Goal: Transaction & Acquisition: Obtain resource

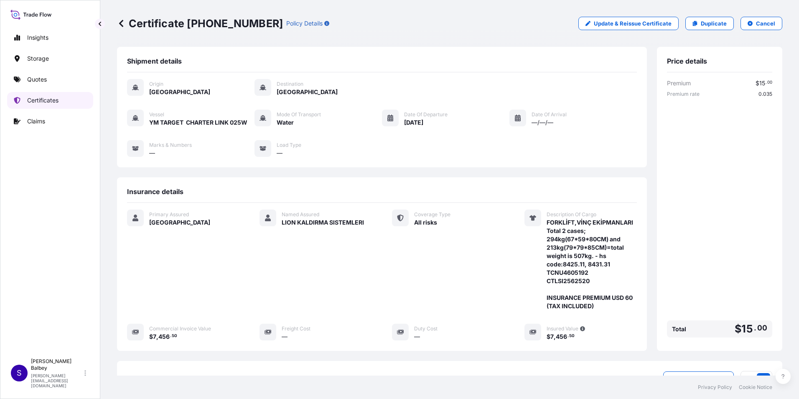
click at [58, 101] on p "Certificates" at bounding box center [42, 100] width 31 height 8
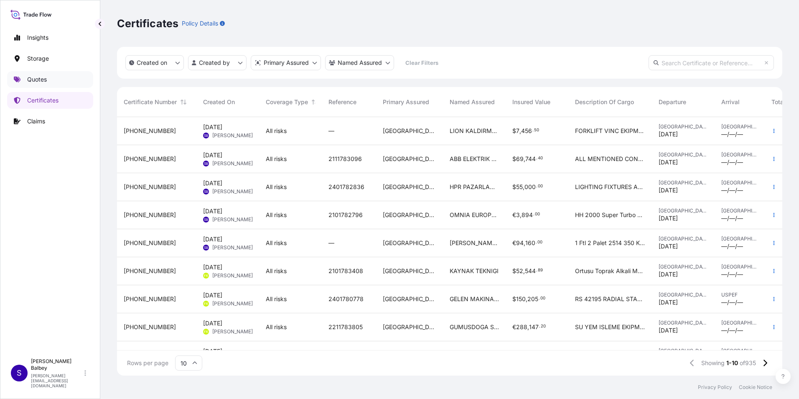
click at [24, 80] on link "Quotes" at bounding box center [50, 79] width 86 height 17
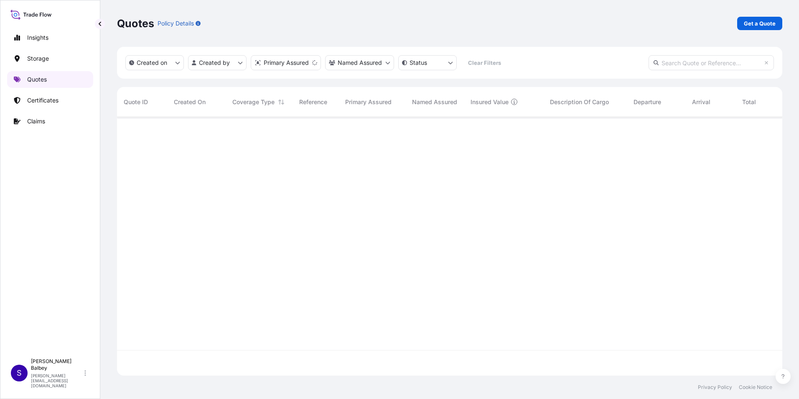
scroll to position [257, 659]
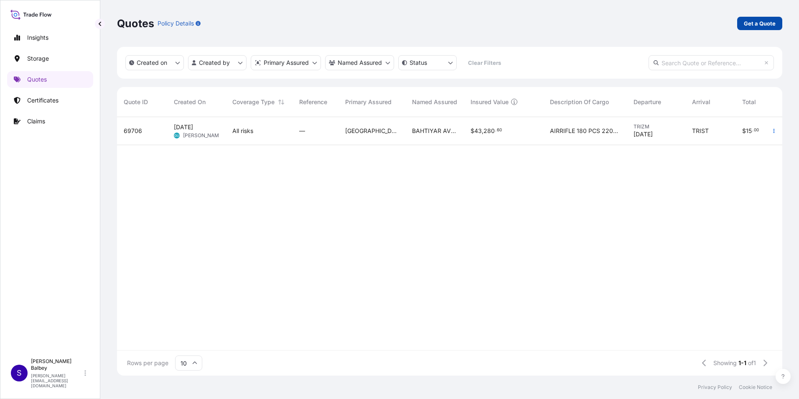
click at [754, 25] on p "Get a Quote" at bounding box center [760, 23] width 32 height 8
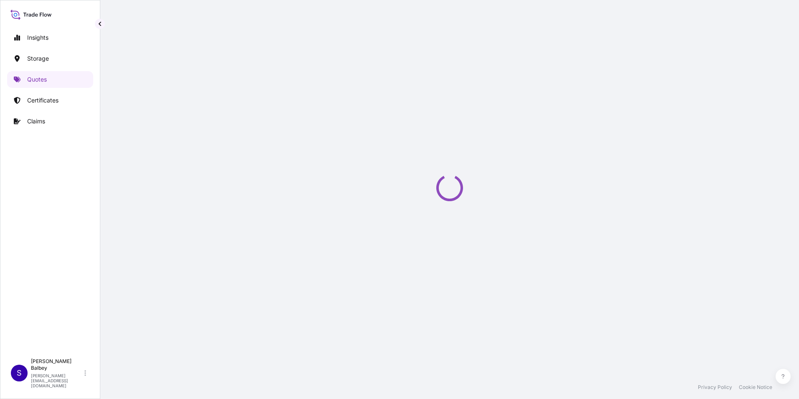
scroll to position [13, 0]
select select "Water"
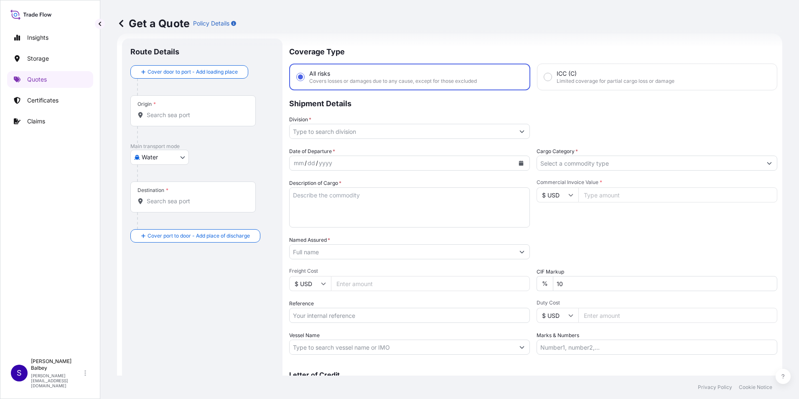
click at [197, 113] on input "Origin *" at bounding box center [196, 115] width 99 height 8
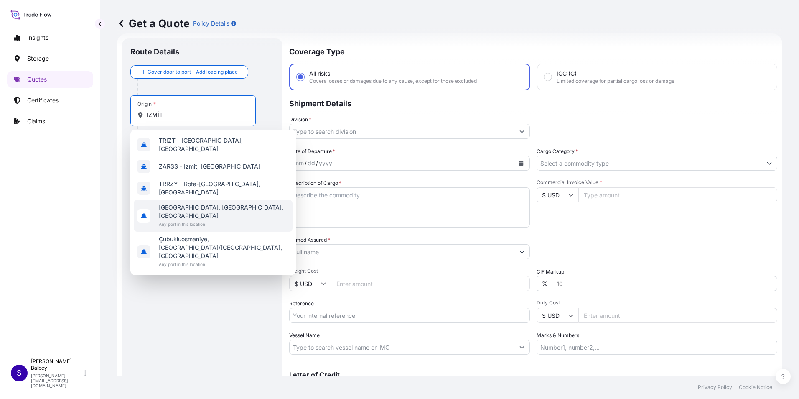
click at [196, 203] on span "[GEOGRAPHIC_DATA], [GEOGRAPHIC_DATA], [GEOGRAPHIC_DATA]" at bounding box center [224, 211] width 130 height 17
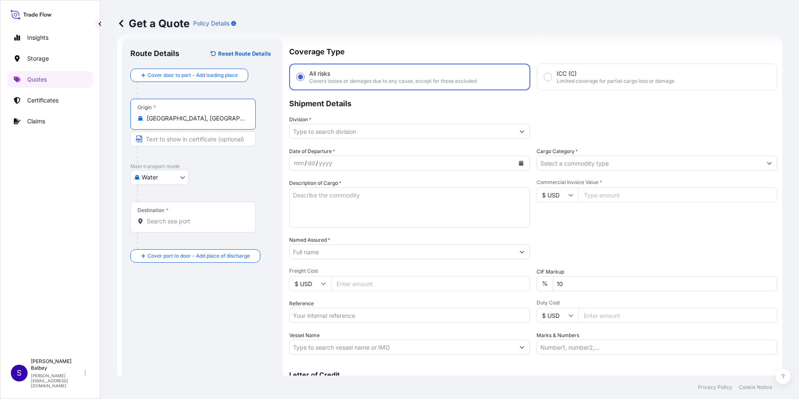
type input "[GEOGRAPHIC_DATA], [GEOGRAPHIC_DATA], [GEOGRAPHIC_DATA]"
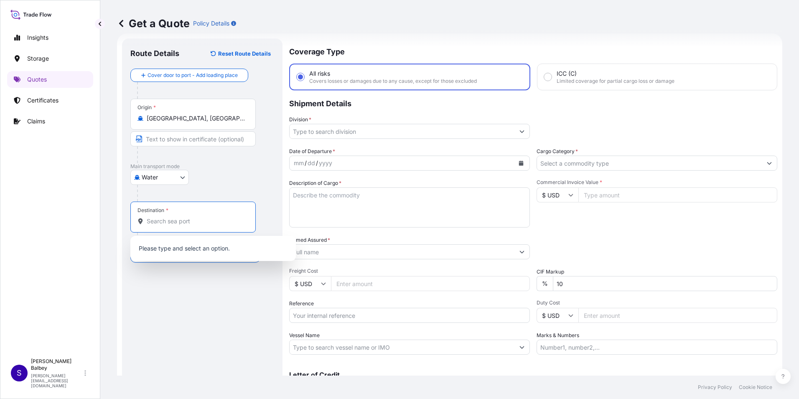
click at [175, 218] on input "Destination *" at bounding box center [196, 221] width 99 height 8
drag, startPoint x: 188, startPoint y: 220, endPoint x: 146, endPoint y: 223, distance: 42.7
click at [146, 223] on div "KOPER RADO" at bounding box center [192, 221] width 111 height 8
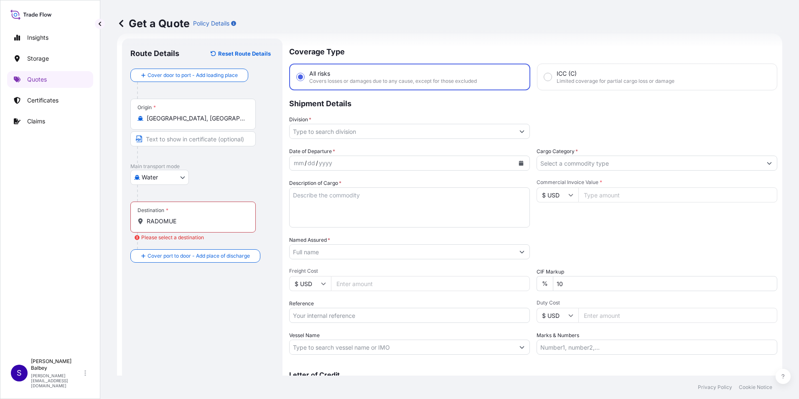
drag, startPoint x: 183, startPoint y: 216, endPoint x: 152, endPoint y: 222, distance: 31.1
click at [152, 222] on div "Destination * [GEOGRAPHIC_DATA]" at bounding box center [192, 216] width 125 height 31
click at [152, 222] on input "RADOMUE" at bounding box center [196, 221] width 99 height 8
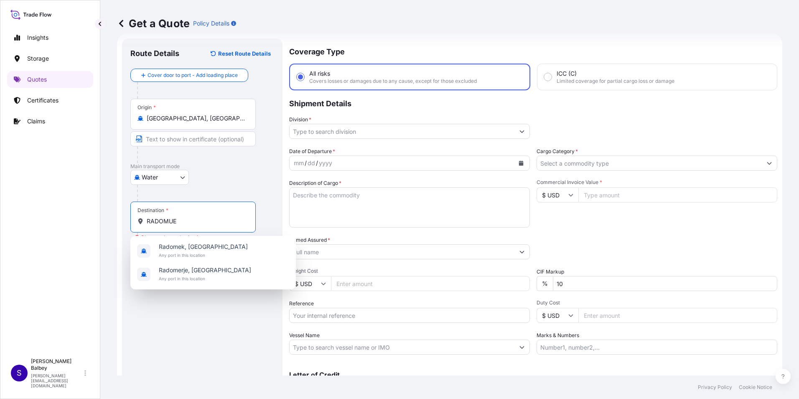
drag, startPoint x: 176, startPoint y: 221, endPoint x: 148, endPoint y: 224, distance: 28.2
click at [149, 224] on input "RADOMUE" at bounding box center [196, 221] width 99 height 8
type input "R"
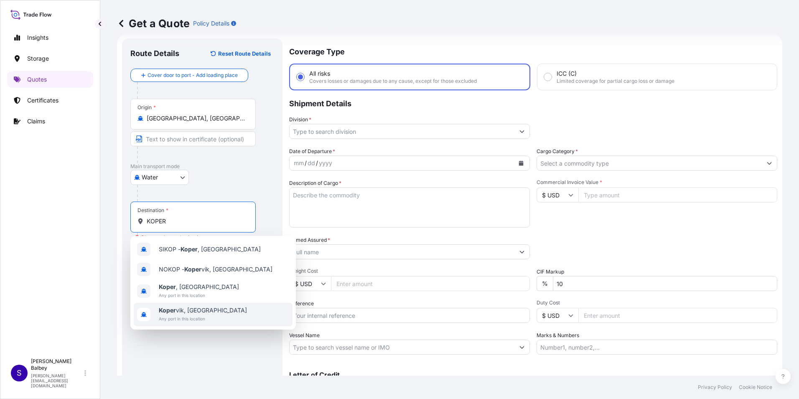
type input "KOPER"
drag, startPoint x: 169, startPoint y: 219, endPoint x: 99, endPoint y: 210, distance: 70.3
click at [93, 212] on div "Insights Storage Quotes Certificates Claims S [PERSON_NAME] Balbey [PERSON_NAME…" at bounding box center [399, 199] width 799 height 399
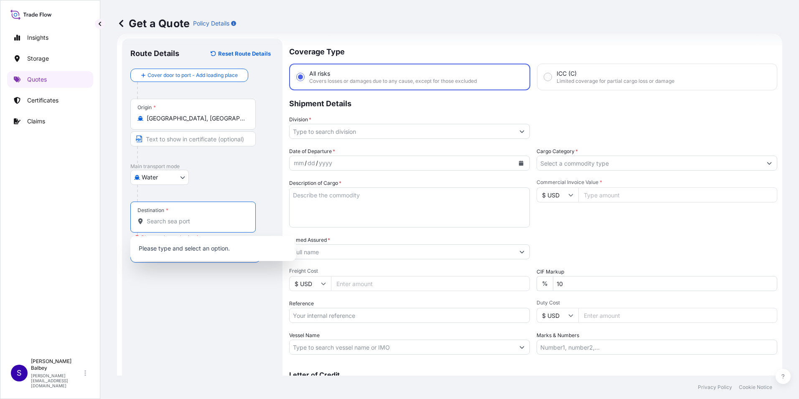
paste input "KOPER RADOMLJE"
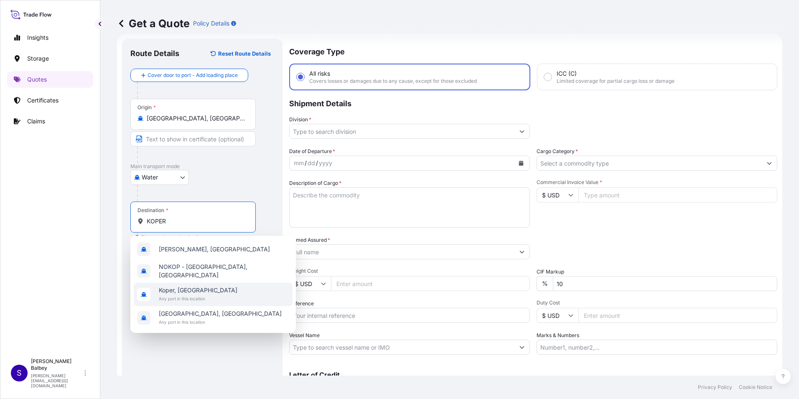
click at [202, 294] on span "Any port in this location" at bounding box center [198, 298] width 79 height 8
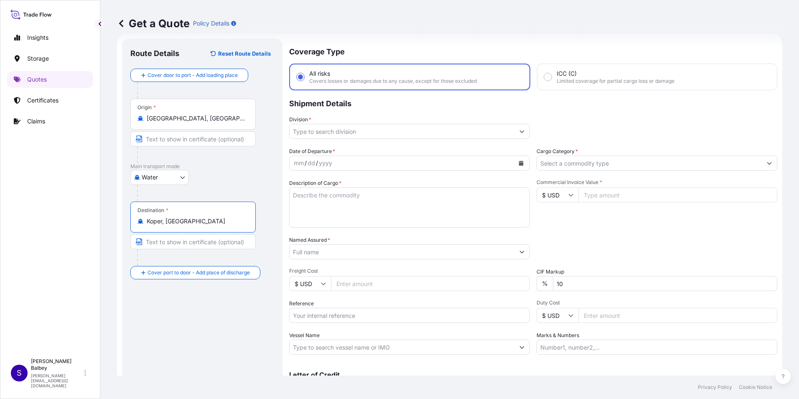
type input "Koper, [GEOGRAPHIC_DATA]"
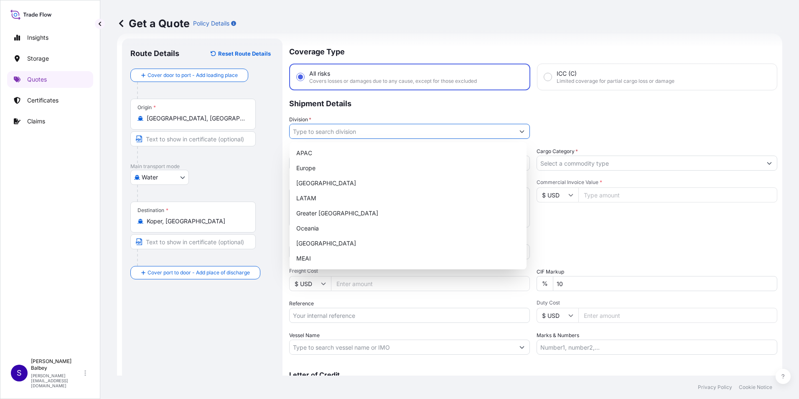
click at [521, 126] on button "Show suggestions" at bounding box center [521, 131] width 15 height 15
click at [335, 244] on div "[GEOGRAPHIC_DATA]" at bounding box center [408, 243] width 230 height 15
type input "[GEOGRAPHIC_DATA]"
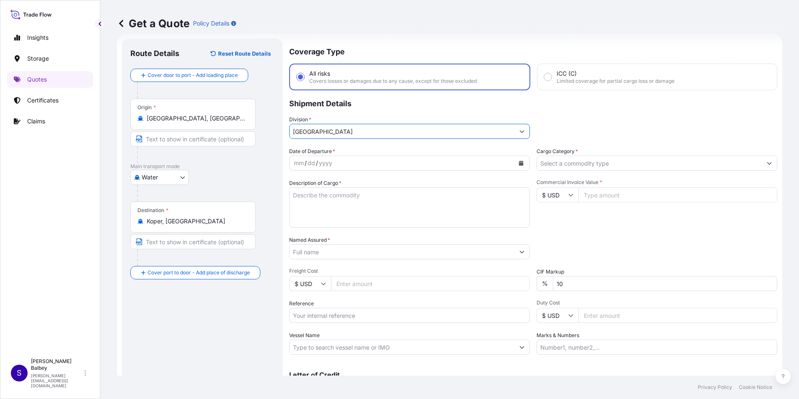
click at [365, 167] on div "mm / dd / yyyy" at bounding box center [402, 162] width 225 height 15
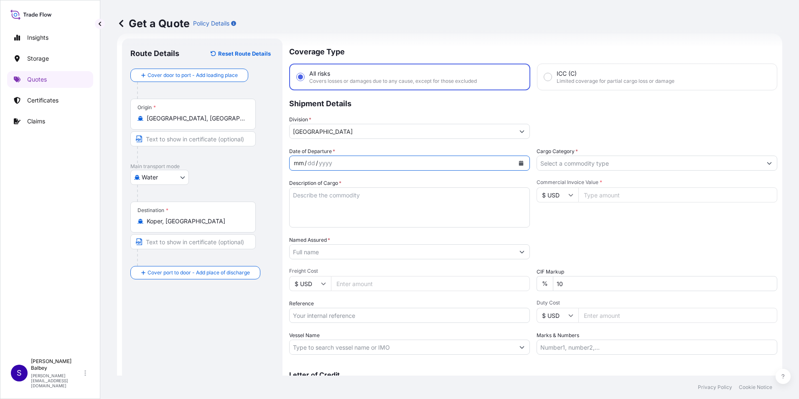
click at [518, 160] on button "Calendar" at bounding box center [520, 162] width 13 height 13
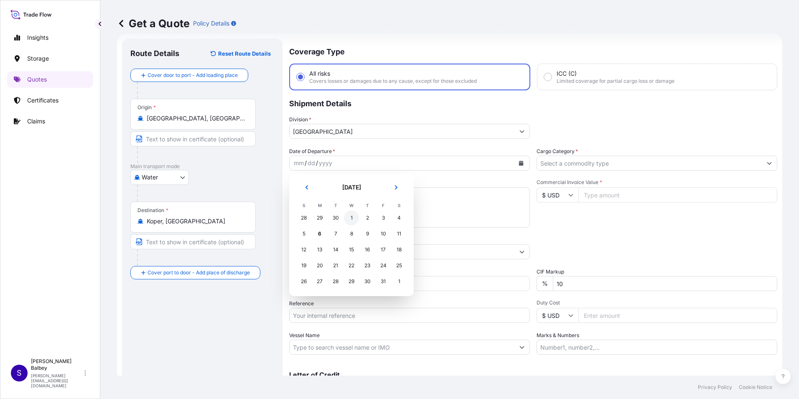
click at [353, 216] on div "1" at bounding box center [351, 217] width 15 height 15
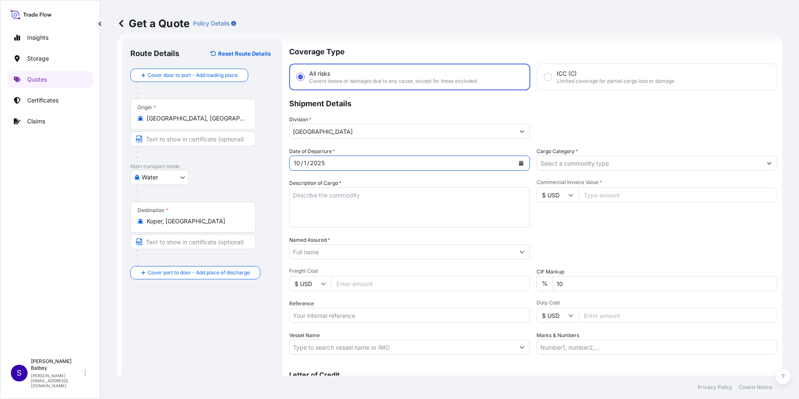
click at [352, 203] on textarea "Description of Cargo *" at bounding box center [409, 207] width 241 height 40
click at [369, 196] on textarea "Description of Cargo *" at bounding box center [409, 207] width 241 height 40
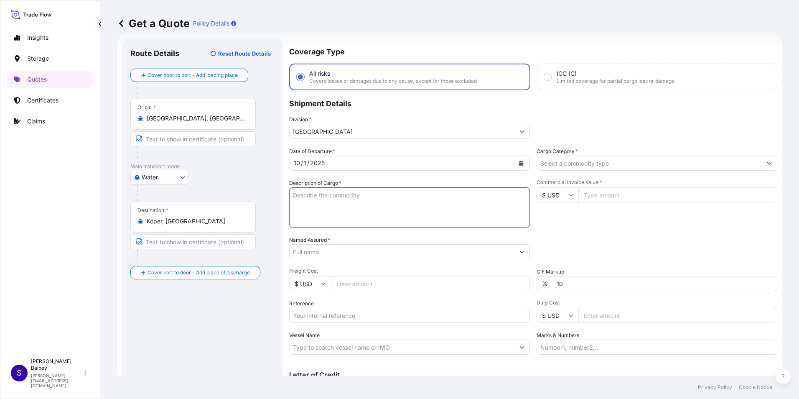
paste textarea ""WELDING WIRE HS CODE:722920000012" 20 PALET //22800 KGS"
click at [397, 214] on textarea ""WELDING WIRE HS CODE:722920000012" 20 PALET //22800 KGS" at bounding box center [409, 207] width 241 height 40
paste textarea "ISB1826319 // TGBU1107745"
type textarea ""WELDING WIRE HS CODE:722920000012" 20 PALET //22800 KGS ISB1826319 // TGBU1107…"
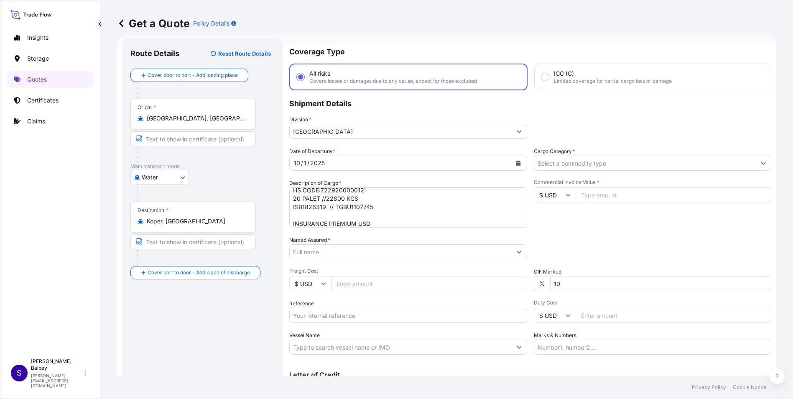
click at [399, 251] on input "Named Assured *" at bounding box center [401, 251] width 222 height 15
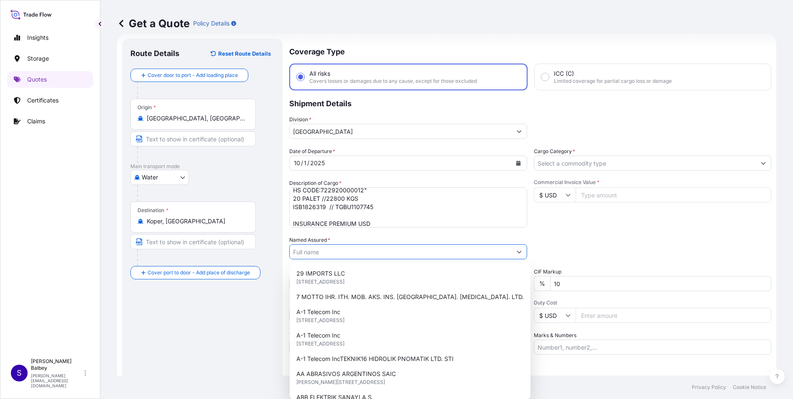
paste input "KAYNAK TEKNIGI"
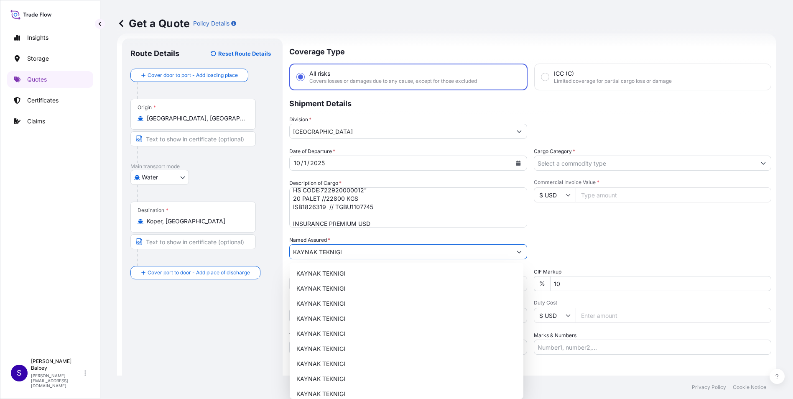
type input "KAYNAK TEKNIGI"
click at [245, 309] on div "Route Details Reset Route Details Cover door to port - Add loading place Place …" at bounding box center [202, 227] width 144 height 361
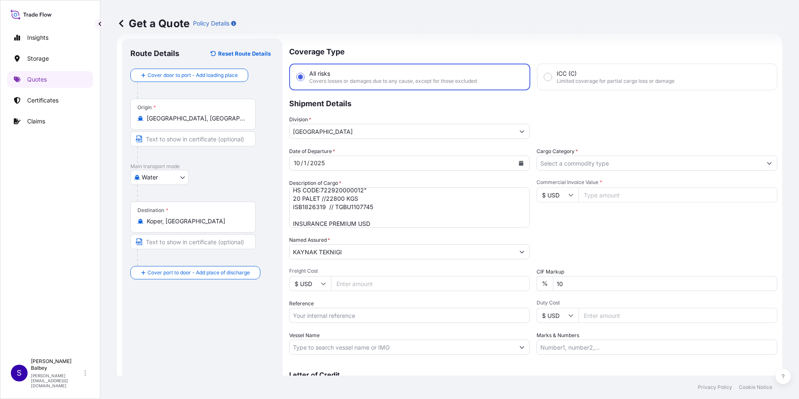
drag, startPoint x: 245, startPoint y: 309, endPoint x: 340, endPoint y: 312, distance: 94.9
click at [341, 312] on input "Reference" at bounding box center [409, 315] width 241 height 15
click at [321, 315] on input "Reference" at bounding box center [409, 315] width 241 height 15
click at [388, 323] on div "Date of Departure * [DATE] Cargo Category * Description of Cargo * "WELDING WIR…" at bounding box center [533, 250] width 488 height 207
drag, startPoint x: 336, startPoint y: 317, endPoint x: 333, endPoint y: 323, distance: 6.6
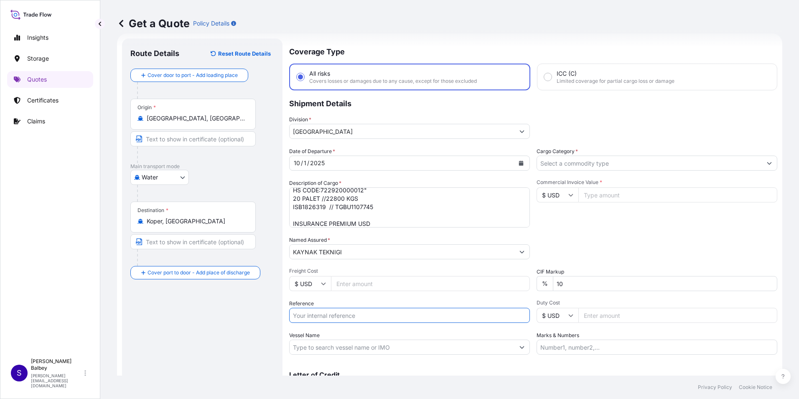
click at [337, 317] on input "Reference" at bounding box center [409, 315] width 241 height 15
paste input "2101780623"
type input "2101780623"
click at [329, 347] on input "Vessel Name" at bounding box center [402, 346] width 225 height 15
paste input "MSC [PERSON_NAME] - AS537R MSC AS537R"
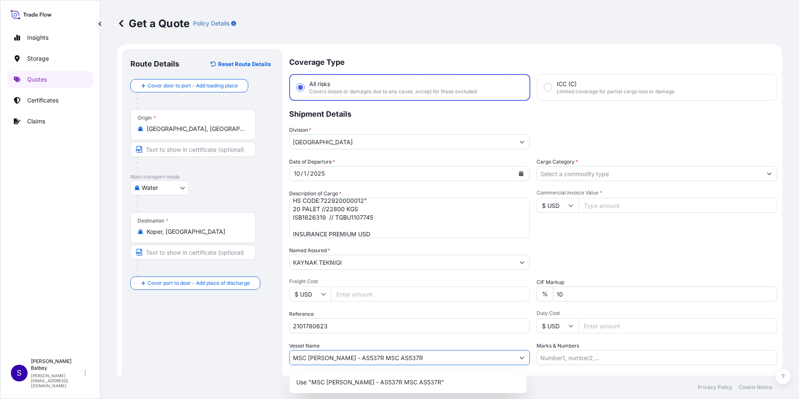
scroll to position [0, 0]
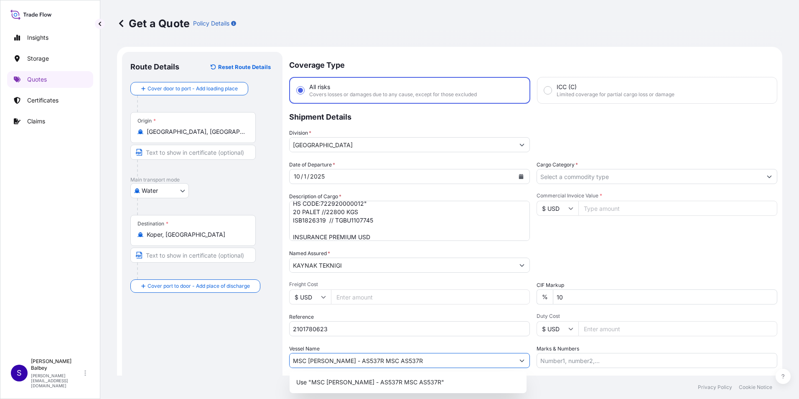
type input "MSC [PERSON_NAME] - AS537R MSC AS537R"
click at [592, 172] on input "Cargo Category *" at bounding box center [649, 176] width 225 height 15
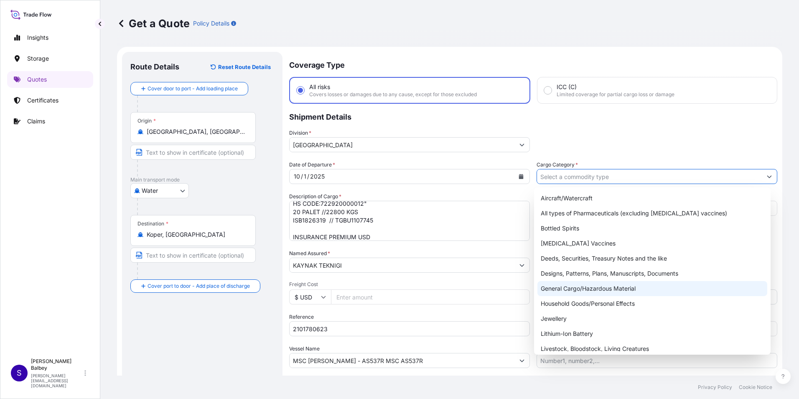
click at [586, 290] on div "General Cargo/Hazardous Material" at bounding box center [652, 288] width 230 height 15
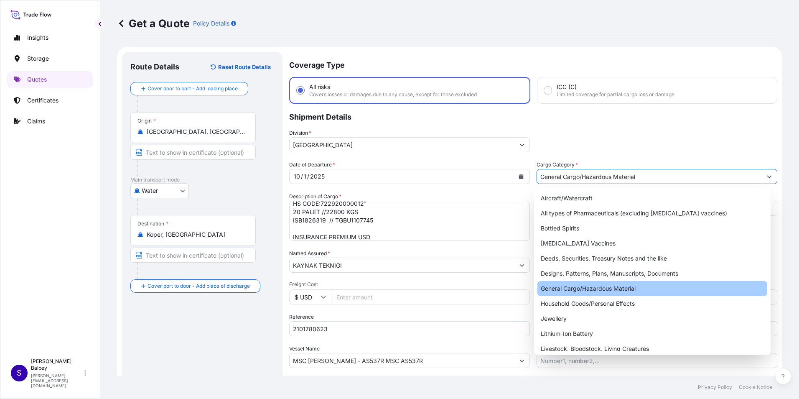
type input "General Cargo/Hazardous Material"
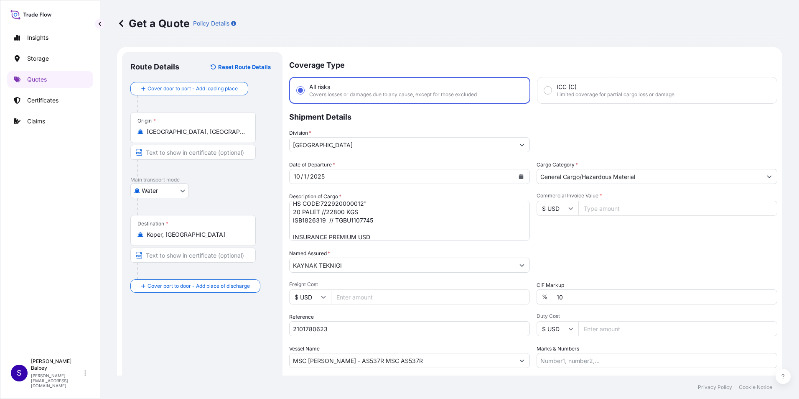
click at [628, 199] on div "Commercial Invoice Value * $ USD" at bounding box center [657, 216] width 241 height 48
click at [619, 214] on input "Commercial Invoice Value *" at bounding box center [677, 208] width 199 height 15
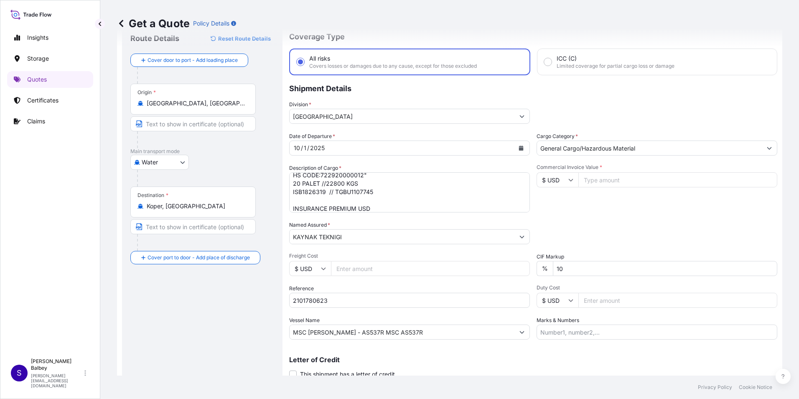
scroll to position [42, 0]
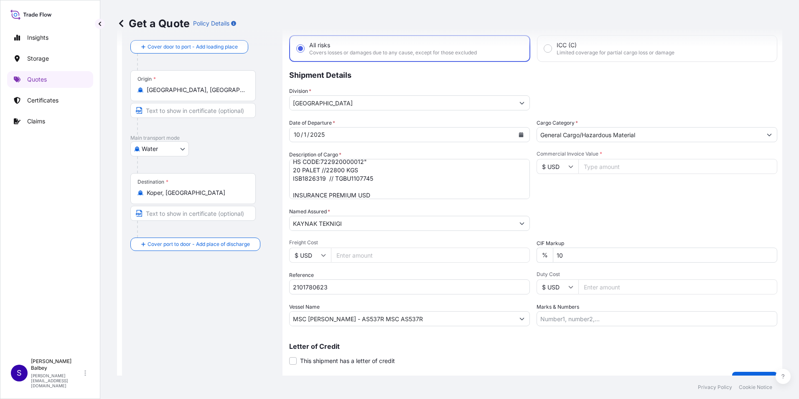
click at [377, 193] on textarea ""WELDING WIRE HS CODE:722920000012" 20 PALET //22800 KGS ISB1826319 // TGBU1107…" at bounding box center [409, 179] width 241 height 40
type textarea ""WELDING WIRE HS CODE:722920000012" 20 PALET //22800 KGS ISB1826319 // TGBU1107…"
click at [599, 165] on input "Commercial Invoice Value *" at bounding box center [677, 166] width 199 height 15
type input "33170"
click at [568, 164] on icon at bounding box center [570, 166] width 5 height 5
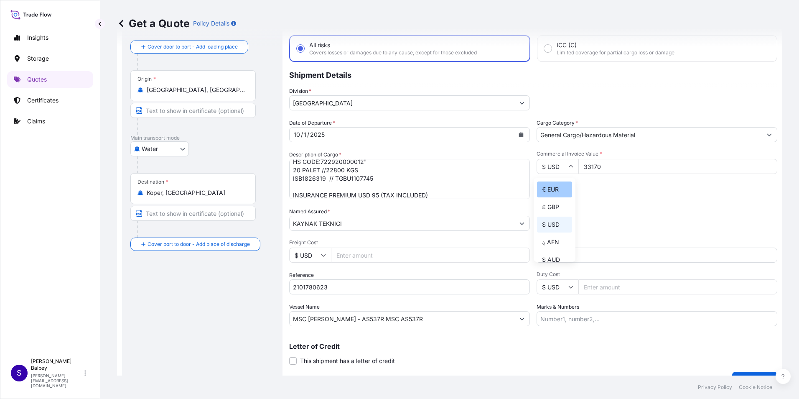
click at [558, 193] on div "€ EUR" at bounding box center [554, 189] width 35 height 16
type input "€ EUR"
click at [573, 198] on div "Commercial Invoice Value * € EUR 33170" at bounding box center [657, 174] width 241 height 48
click at [598, 215] on div "Packing Category Type to search a container mode Please select a primary mode o…" at bounding box center [657, 218] width 241 height 23
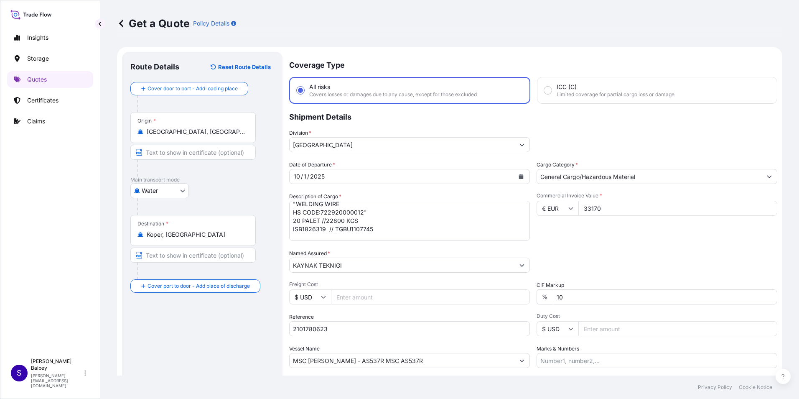
scroll to position [0, 0]
click at [295, 207] on textarea ""WELDING WIRE HS CODE:722920000012" 20 PALET //22800 KGS ISB1826319 // TGBU1107…" at bounding box center [409, 221] width 241 height 40
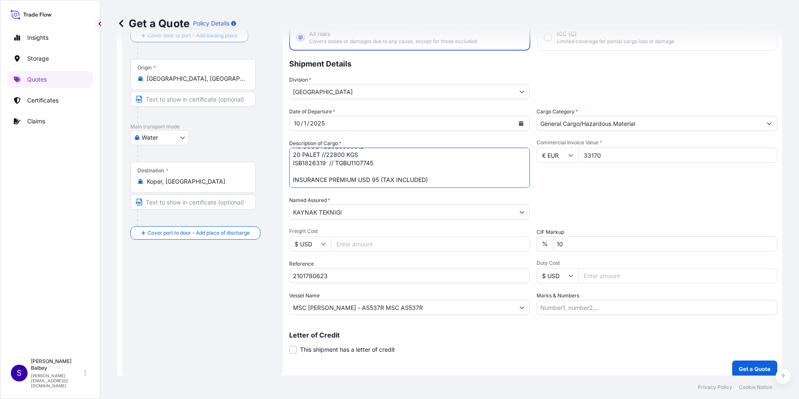
scroll to position [60, 0]
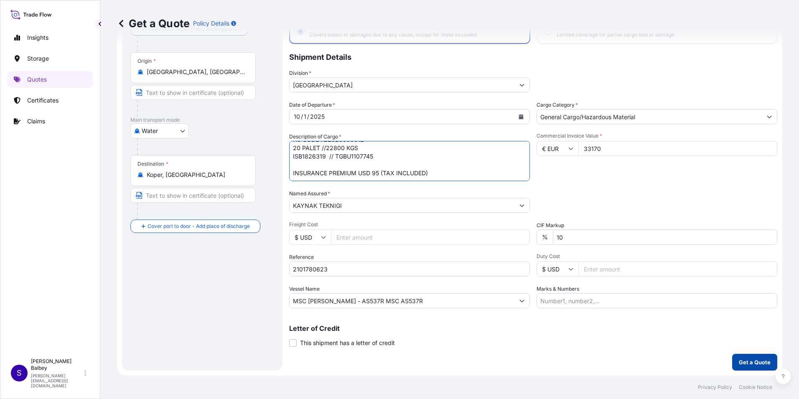
click at [749, 365] on p "Get a Quote" at bounding box center [755, 362] width 32 height 8
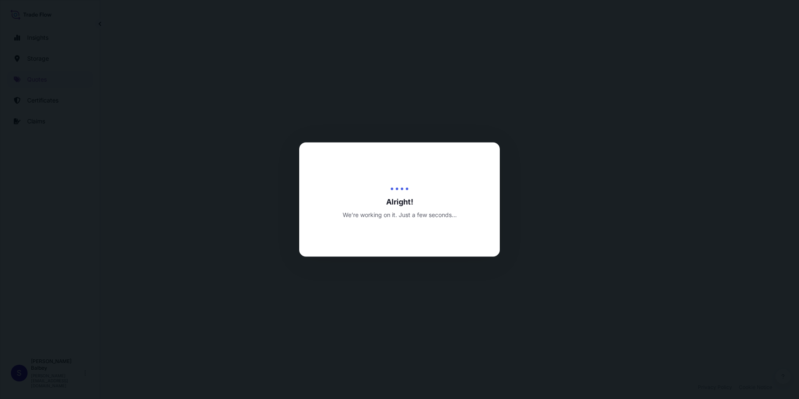
select select "Water"
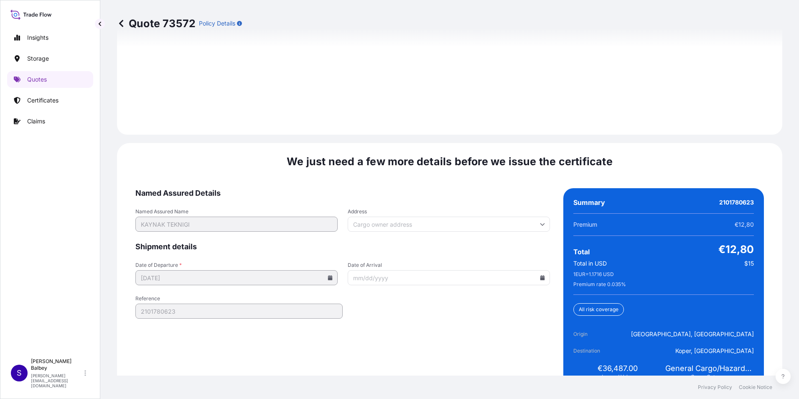
scroll to position [1220, 0]
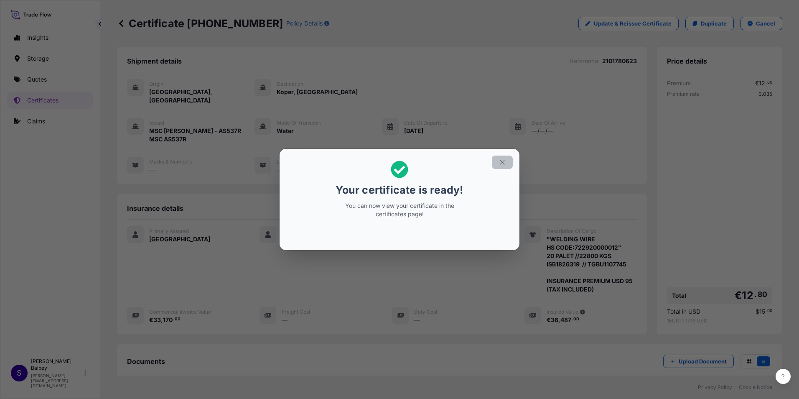
click at [504, 161] on icon "button" at bounding box center [503, 162] width 8 height 8
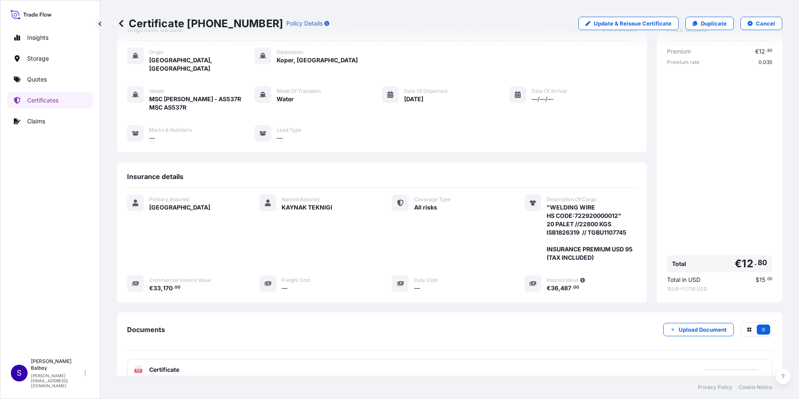
scroll to position [82, 0]
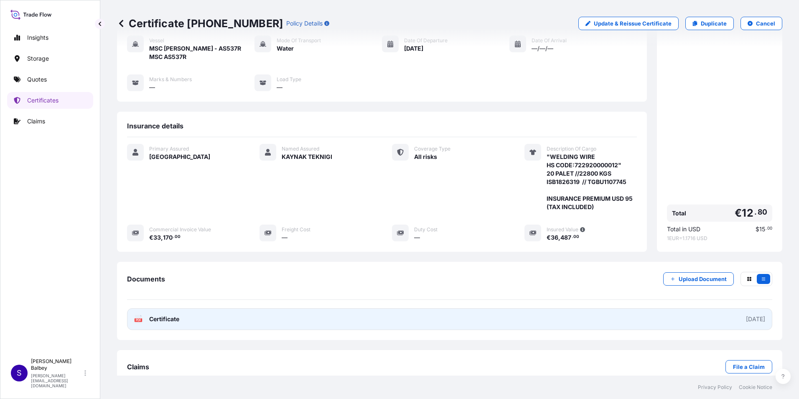
click at [166, 315] on span "Certificate" at bounding box center [164, 319] width 30 height 8
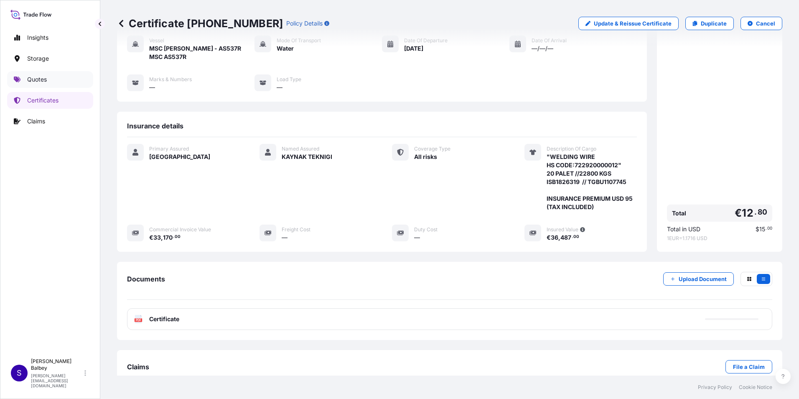
click at [38, 83] on p "Quotes" at bounding box center [37, 79] width 20 height 8
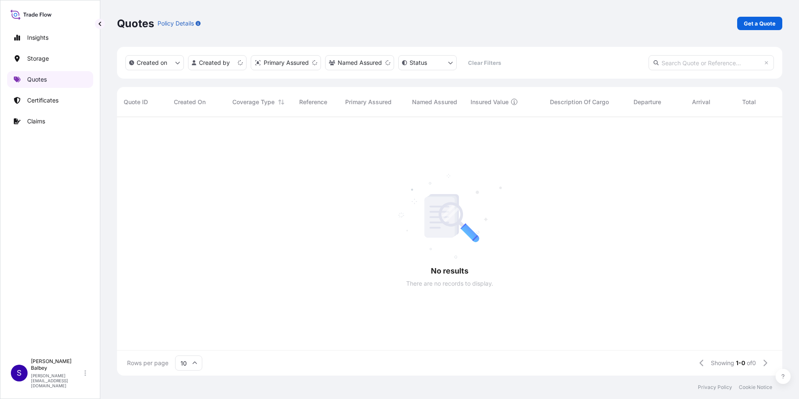
scroll to position [257, 659]
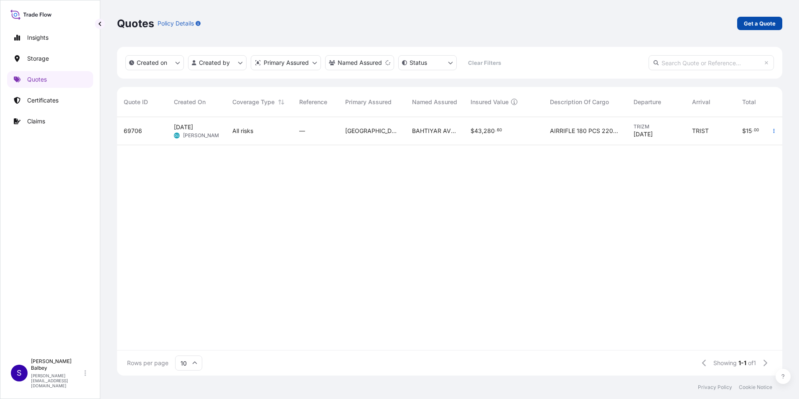
click at [767, 28] on link "Get a Quote" at bounding box center [759, 23] width 45 height 13
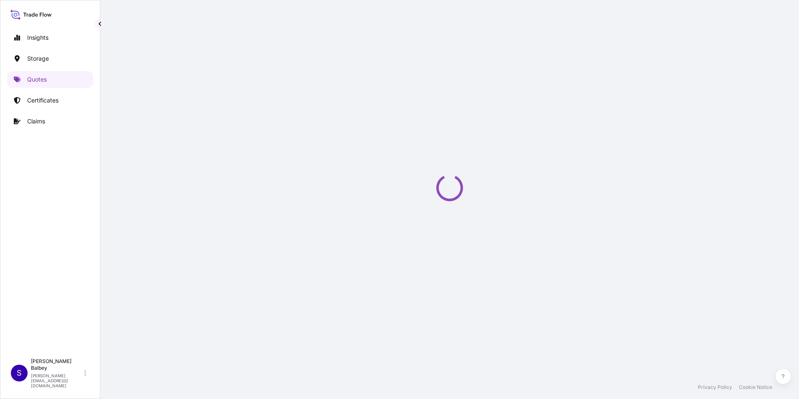
scroll to position [13, 0]
select select "Water"
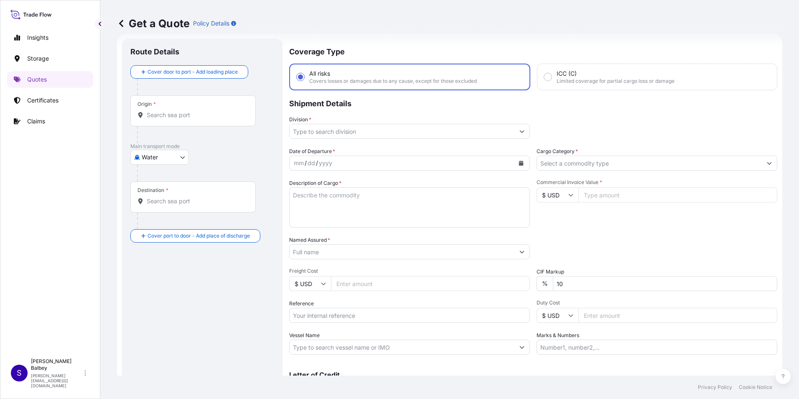
click at [154, 115] on input "Origin *" at bounding box center [196, 115] width 99 height 8
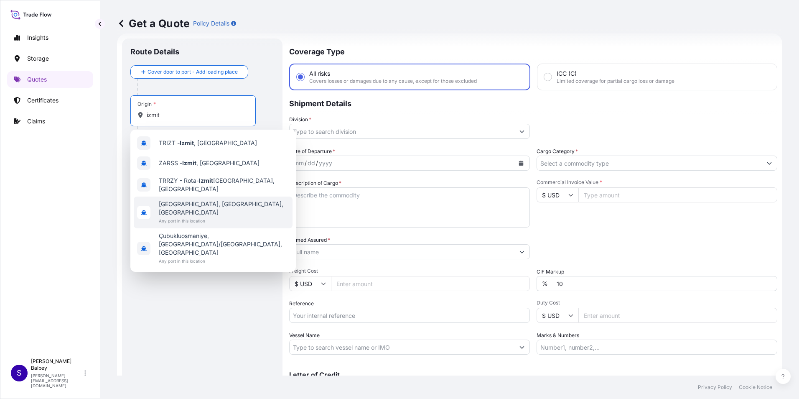
click at [201, 216] on span "Any port in this location" at bounding box center [224, 220] width 130 height 8
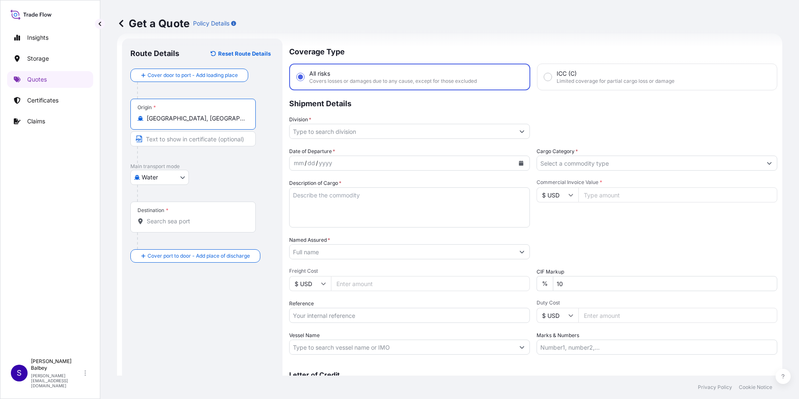
type input "[GEOGRAPHIC_DATA], [GEOGRAPHIC_DATA], [GEOGRAPHIC_DATA]"
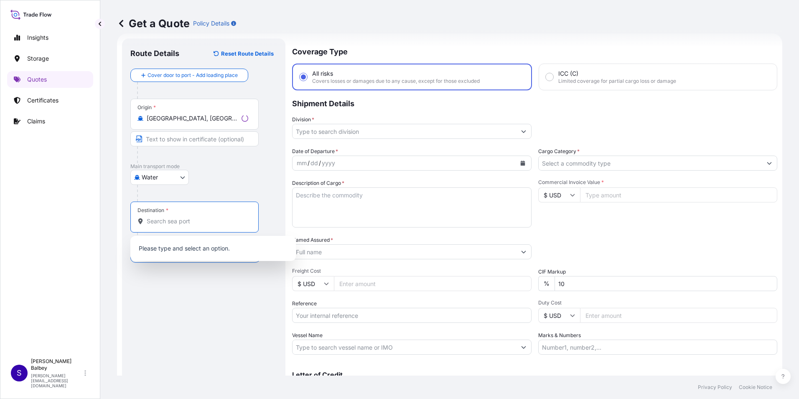
click at [197, 219] on input "Destination *" at bounding box center [198, 221] width 102 height 8
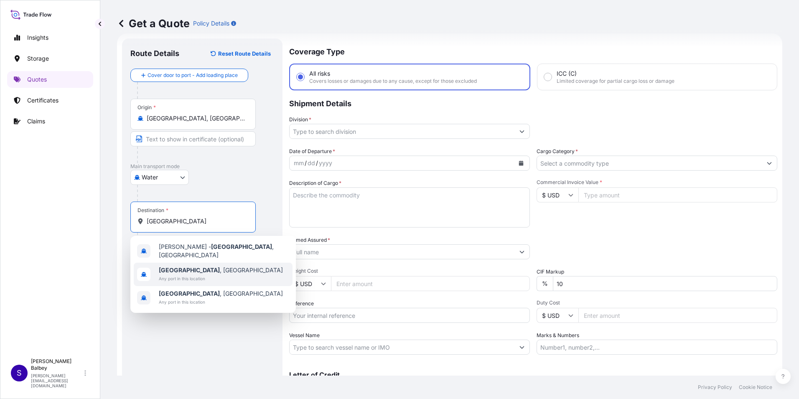
click at [199, 274] on span "Any port in this location" at bounding box center [221, 278] width 124 height 8
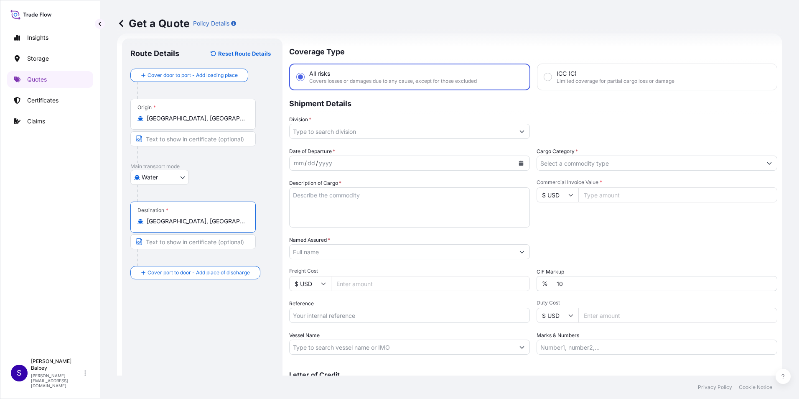
type input "[GEOGRAPHIC_DATA], [GEOGRAPHIC_DATA]"
click at [515, 131] on button "Show suggestions" at bounding box center [521, 131] width 15 height 15
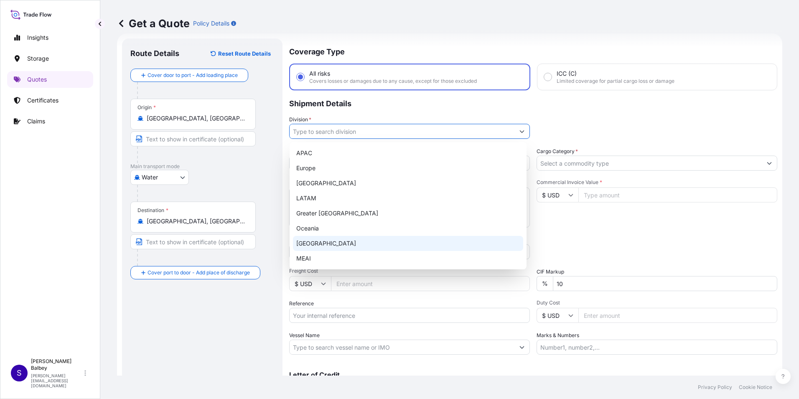
click at [334, 242] on div "[GEOGRAPHIC_DATA]" at bounding box center [408, 243] width 230 height 15
type input "[GEOGRAPHIC_DATA]"
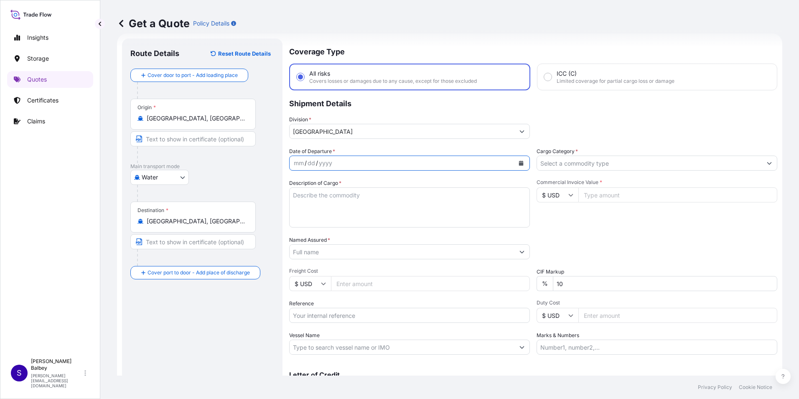
click at [521, 162] on button "Calendar" at bounding box center [520, 162] width 13 height 13
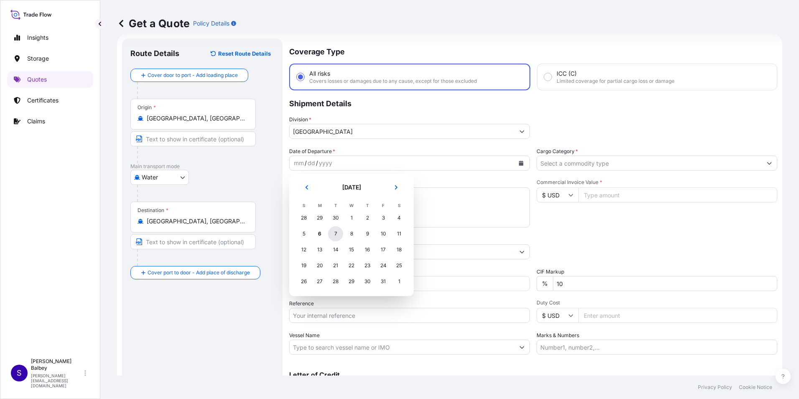
click at [337, 232] on div "7" at bounding box center [335, 233] width 15 height 15
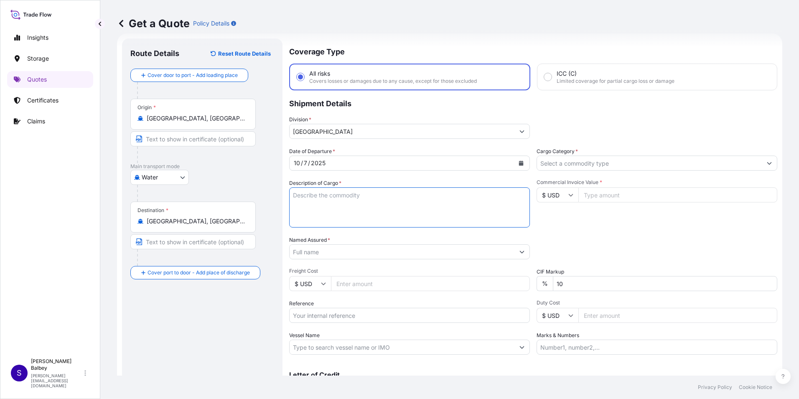
click at [337, 209] on textarea "Description of Cargo *" at bounding box center [409, 207] width 241 height 40
click at [417, 202] on textarea "Description of Cargo *" at bounding box center [409, 207] width 241 height 40
paste textarea ""WELDING WIRE HS CODE:722920000012" 28 PALET //26620.50 KGS"
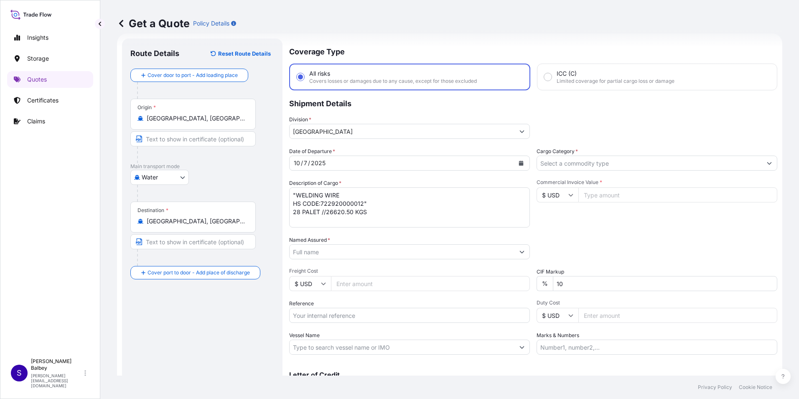
click at [386, 219] on textarea ""WELDING WIRE HS CODE:722920000012" 28 PALET //26620.50 KGS" at bounding box center [409, 207] width 241 height 40
paste textarea "HLCUIZ1250963951 // HLBU2967735"
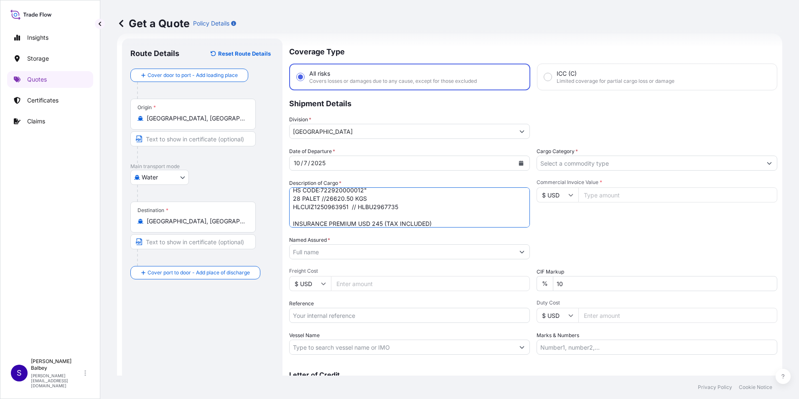
type textarea ""WELDING WIRE HS CODE:722920000012" 28 PALET //26620.50 KGS HLCUIZ1250963951 //…"
click at [327, 246] on input "Named Assured *" at bounding box center [402, 251] width 225 height 15
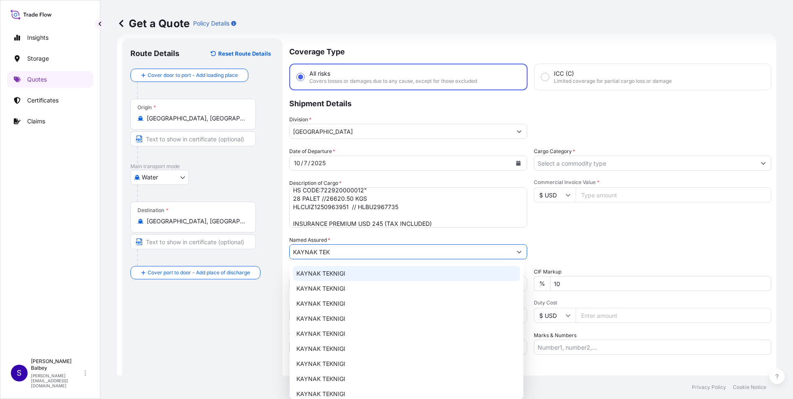
click at [353, 273] on div "KAYNAK TEKNIGI" at bounding box center [406, 273] width 227 height 15
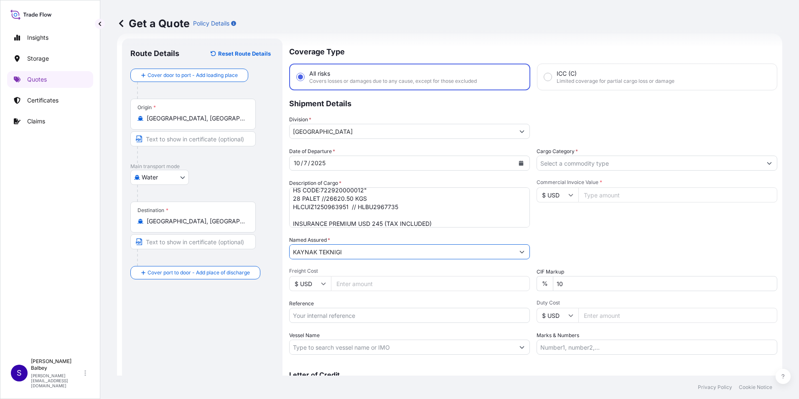
type input "KAYNAK TEKNIGI"
click at [332, 314] on input "Reference" at bounding box center [409, 315] width 241 height 15
paste input "2101782046"
type input "2101782046"
click at [214, 345] on div "Route Details Reset Route Details Cover door to port - Add loading place Place …" at bounding box center [202, 227] width 144 height 361
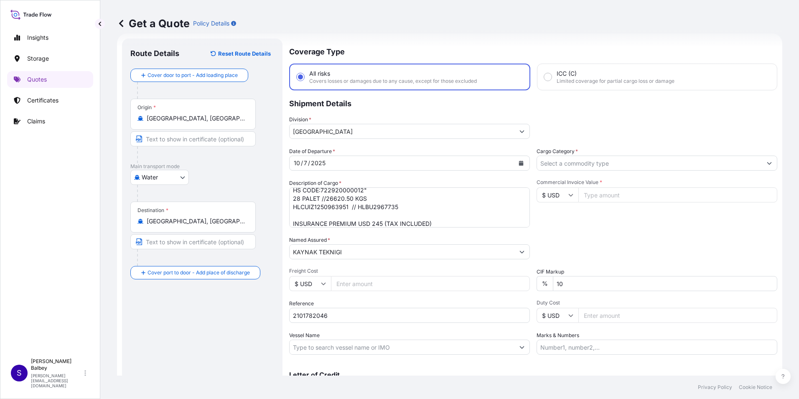
click at [325, 343] on input "Vessel Name" at bounding box center [402, 346] width 225 height 15
paste input "ALGECIRAS EXPRESS HAPAG 2540S"
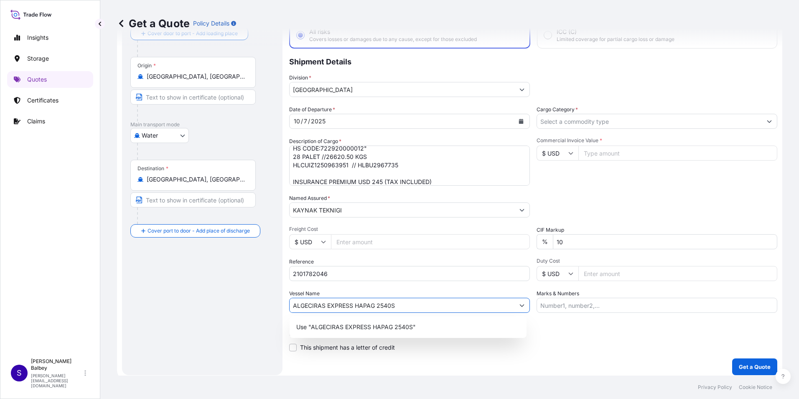
scroll to position [0, 0]
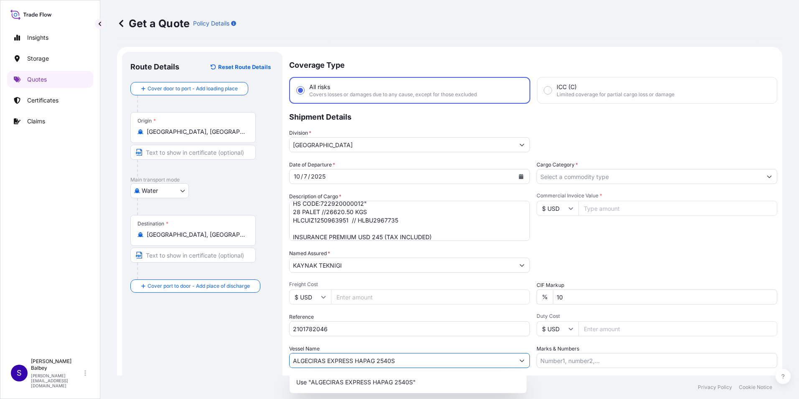
type input "ALGECIRAS EXPRESS HAPAG 2540S"
click at [604, 178] on input "Cargo Category *" at bounding box center [649, 176] width 225 height 15
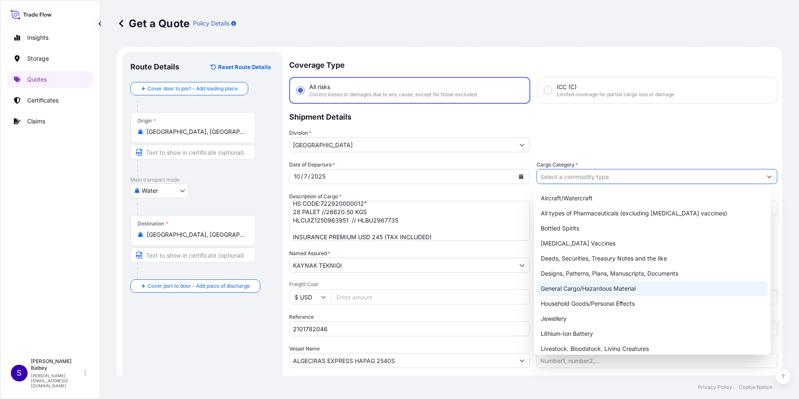
click at [573, 288] on div "General Cargo/Hazardous Material" at bounding box center [652, 288] width 230 height 15
type input "General Cargo/Hazardous Material"
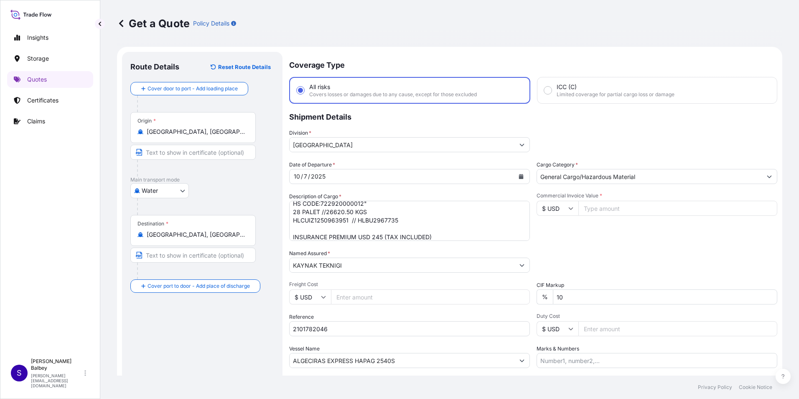
click at [597, 210] on input "Commercial Invoice Value *" at bounding box center [677, 208] width 199 height 15
type input "70330.75"
click at [563, 205] on input "$ USD" at bounding box center [558, 208] width 42 height 15
click at [556, 227] on div "€ EUR" at bounding box center [554, 231] width 35 height 16
type input "€ EUR"
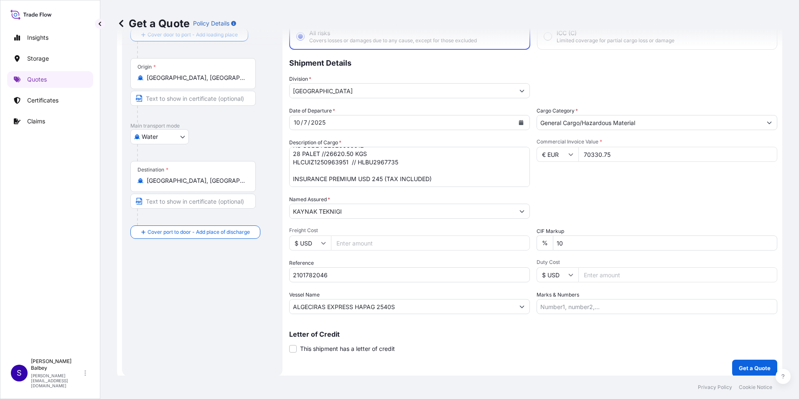
scroll to position [60, 0]
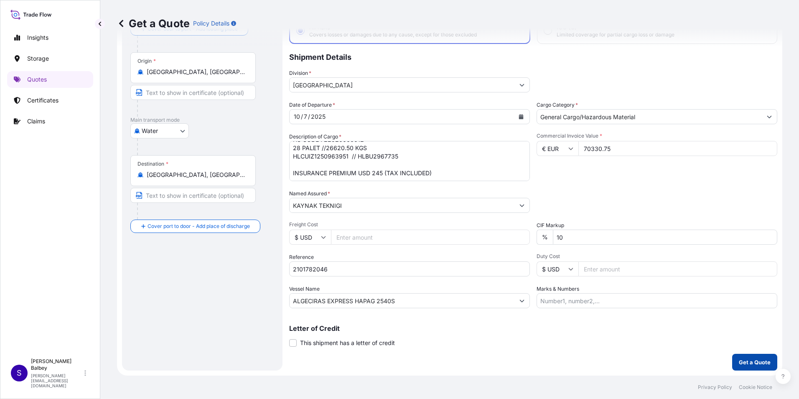
click at [743, 358] on p "Get a Quote" at bounding box center [755, 362] width 32 height 8
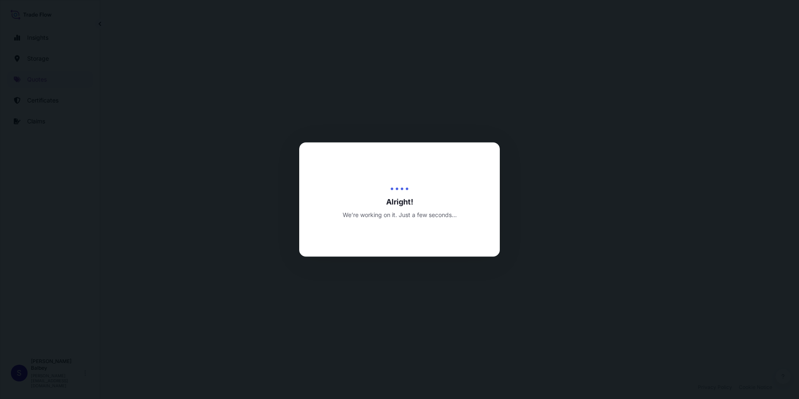
select select "Water"
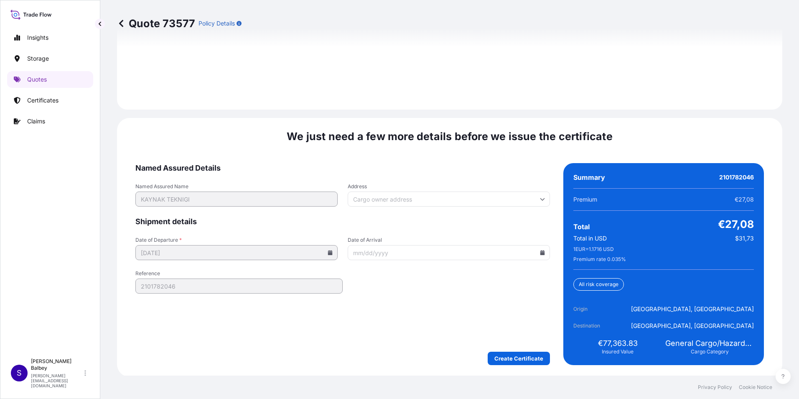
scroll to position [1220, 0]
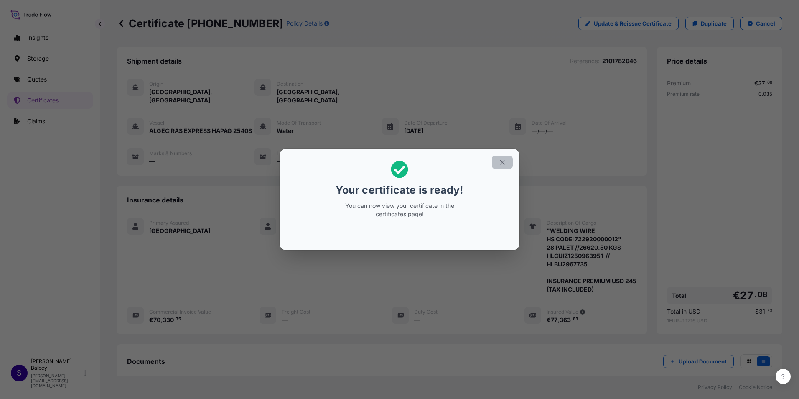
click at [502, 160] on icon "button" at bounding box center [503, 162] width 8 height 8
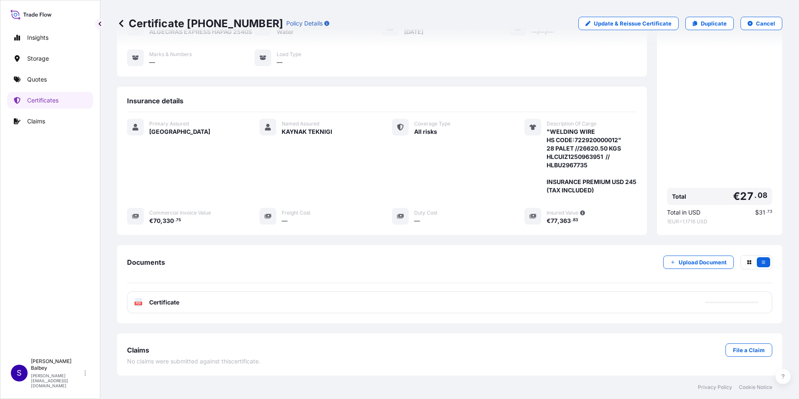
scroll to position [57, 0]
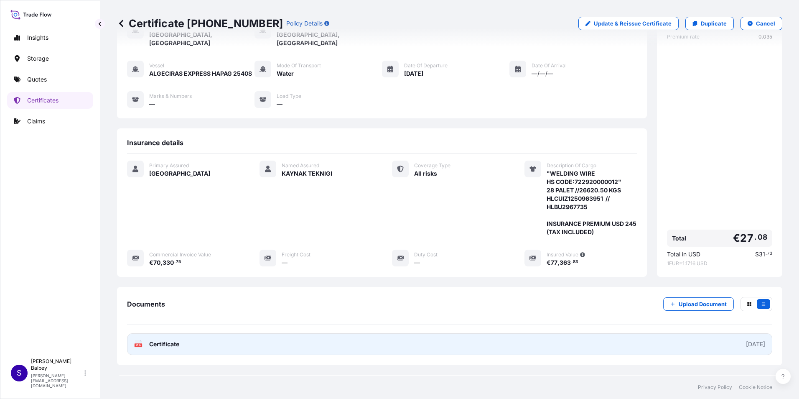
click at [165, 343] on span "Certificate" at bounding box center [164, 344] width 30 height 8
